Goal: Task Accomplishment & Management: Use online tool/utility

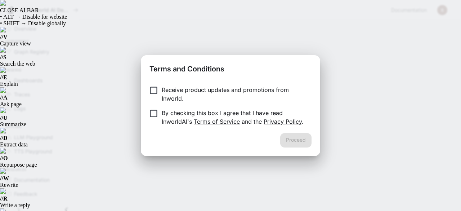
click at [193, 90] on p "Receive product updates and promotions from Inworld." at bounding box center [234, 93] width 144 height 17
click at [194, 115] on p "By checking this box I agree that I have read InworldAI's Terms of Service and …" at bounding box center [234, 116] width 144 height 17
click at [294, 141] on button "Proceed" at bounding box center [295, 140] width 31 height 14
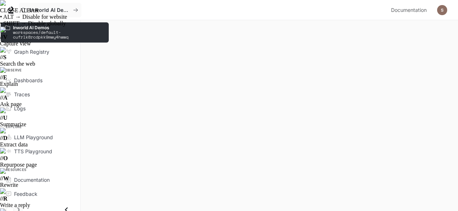
click at [49, 30] on p "workspaces/default-cufrlk8rcdpkk9mwy4hwwq" at bounding box center [59, 34] width 92 height 9
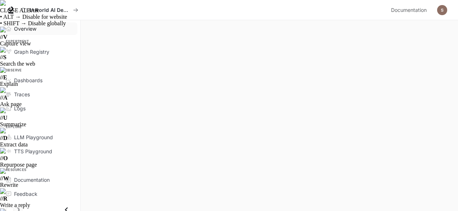
click at [37, 28] on div "Overview" at bounding box center [44, 29] width 60 height 8
